Goal: Information Seeking & Learning: Check status

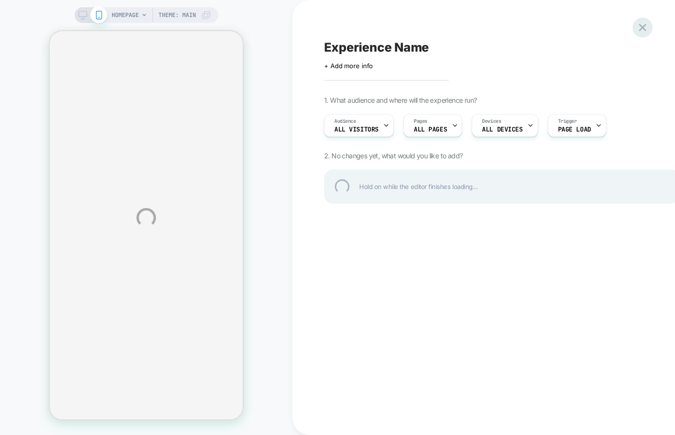
click at [646, 28] on div at bounding box center [643, 28] width 20 height 20
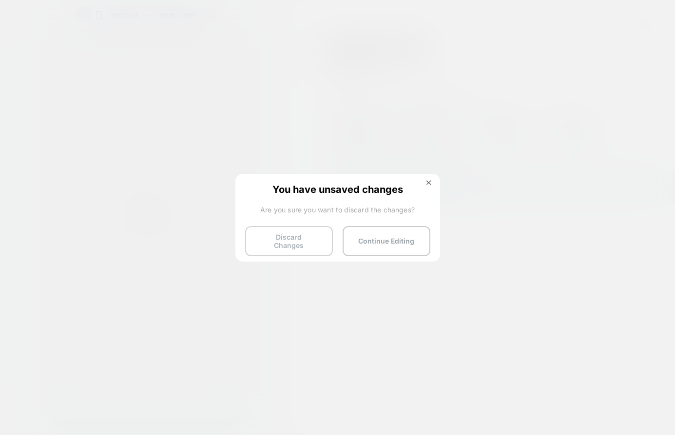
click at [282, 247] on button "Discard Changes" at bounding box center [289, 241] width 88 height 30
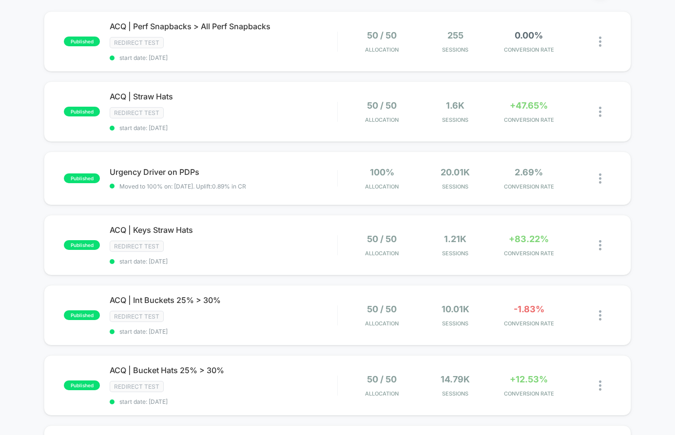
scroll to position [93, 0]
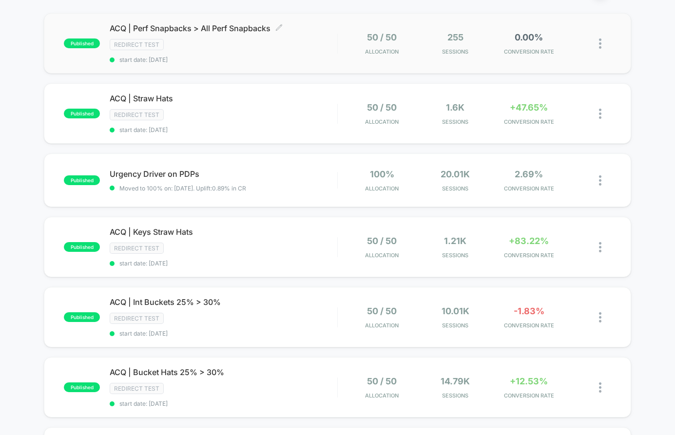
click at [209, 24] on span "ACQ | Perf Snapbacks > All Perf Snapbacks Click to edit experience details" at bounding box center [224, 28] width 228 height 10
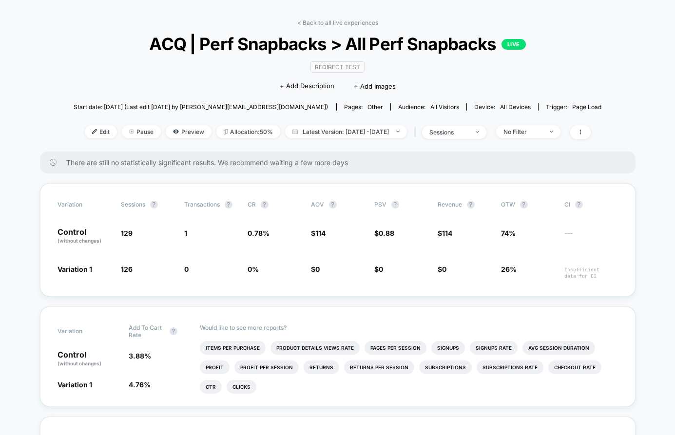
scroll to position [33, 0]
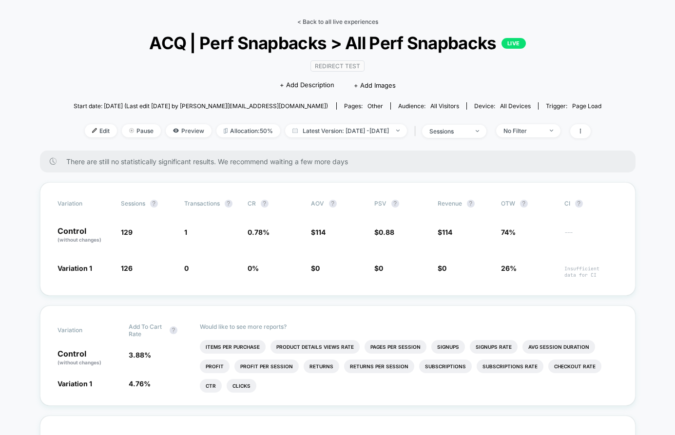
click at [335, 21] on link "< Back to all live experiences" at bounding box center [337, 21] width 81 height 7
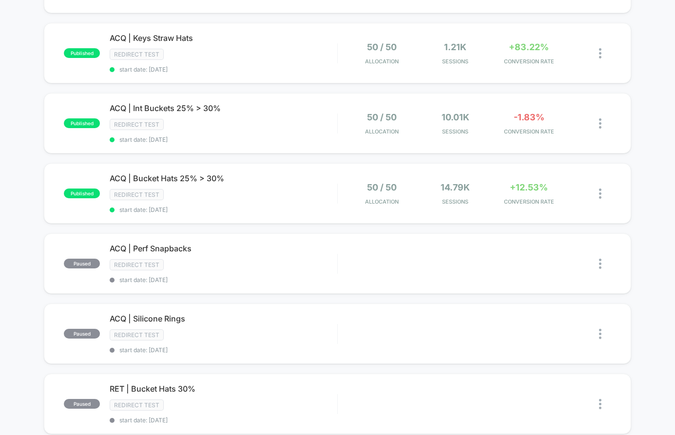
scroll to position [254, 0]
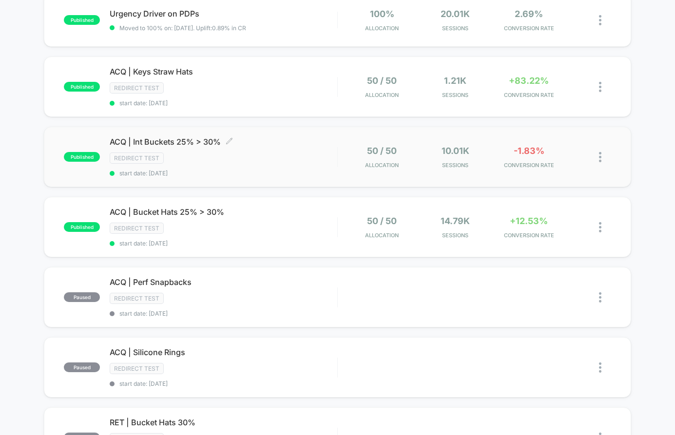
click at [207, 141] on span "ACQ | Int Buckets 25% > 30% Click to edit experience details" at bounding box center [224, 142] width 228 height 10
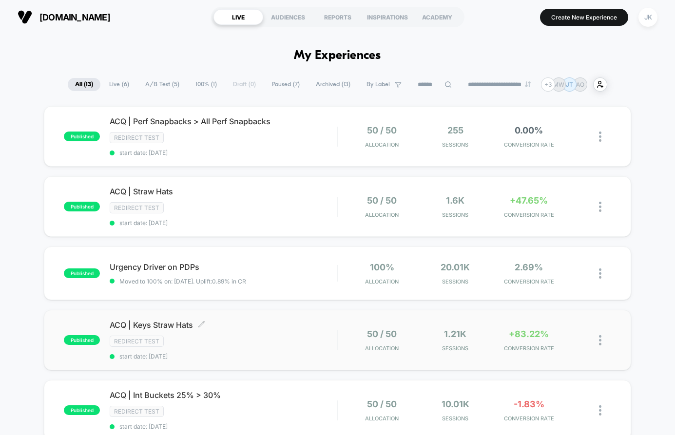
click at [141, 322] on span "ACQ | Keys Straw Hats Click to edit experience details" at bounding box center [224, 325] width 228 height 10
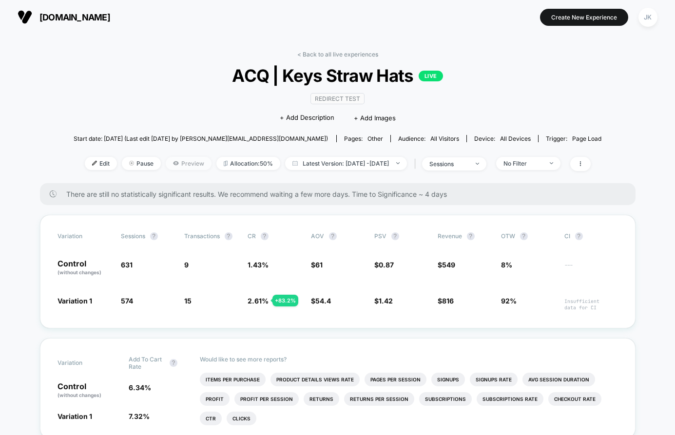
click at [170, 164] on span "Preview" at bounding box center [189, 163] width 46 height 13
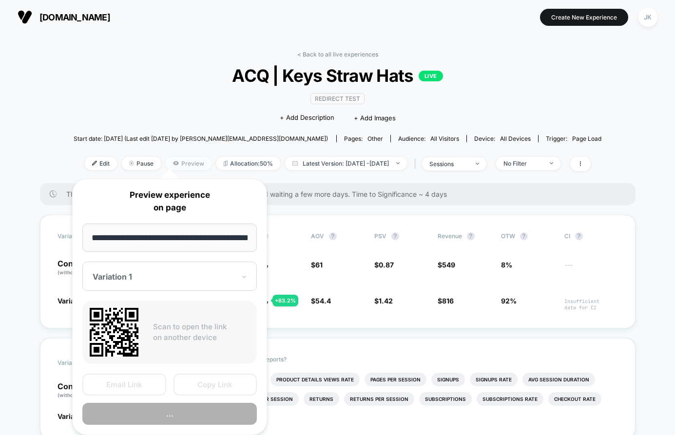
scroll to position [0, 23]
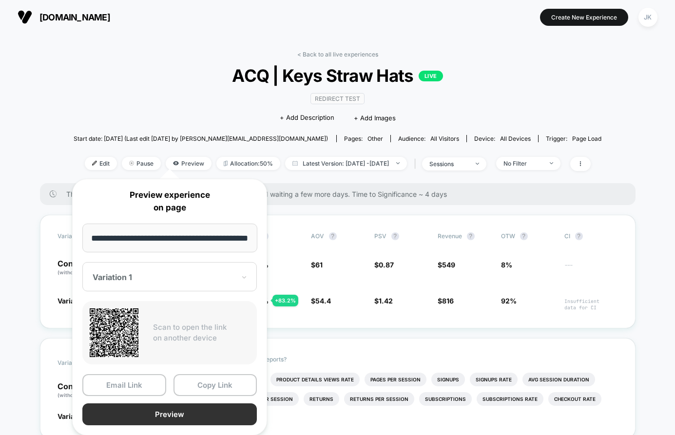
click at [144, 409] on button "Preview" at bounding box center [169, 415] width 175 height 22
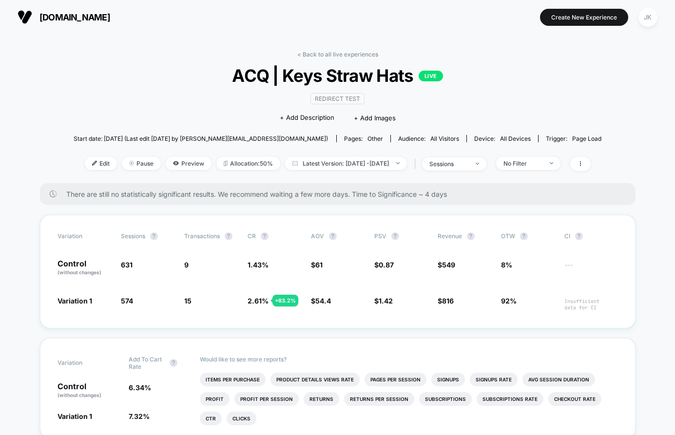
click at [341, 58] on link "< Back to all live experiences" at bounding box center [337, 54] width 81 height 7
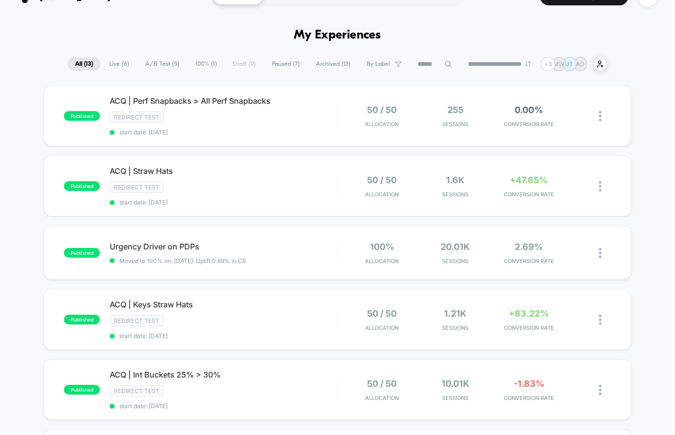
scroll to position [36, 0]
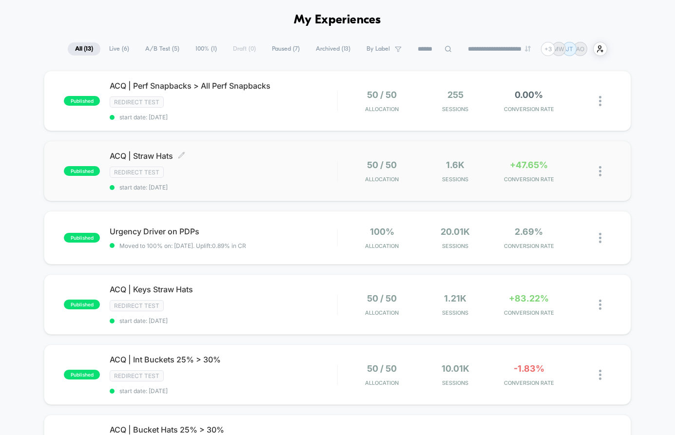
click at [148, 155] on span "ACQ | Straw Hats Click to edit experience details" at bounding box center [224, 156] width 228 height 10
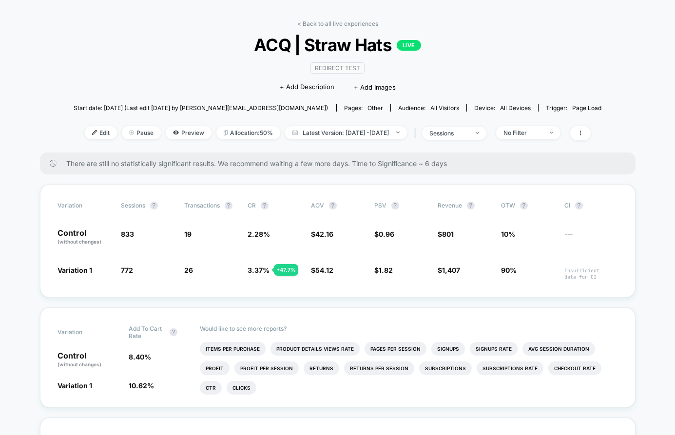
scroll to position [32, 0]
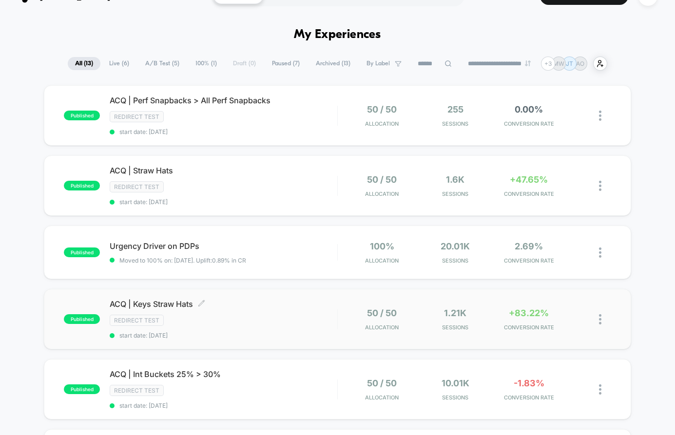
scroll to position [39, 0]
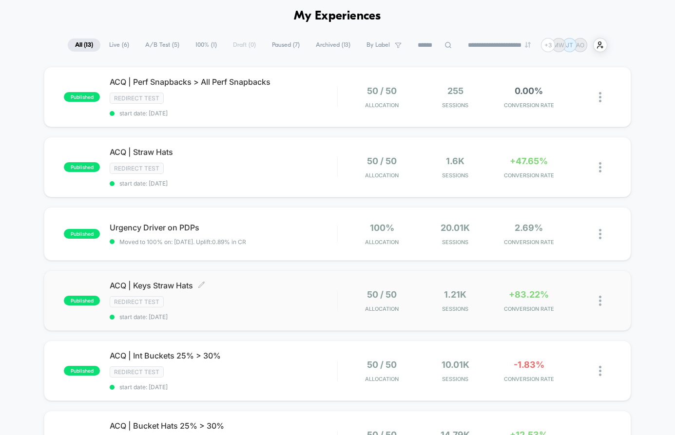
click at [172, 285] on span "ACQ | Keys Straw Hats Click to edit experience details" at bounding box center [224, 286] width 228 height 10
